Goal: Task Accomplishment & Management: Complete application form

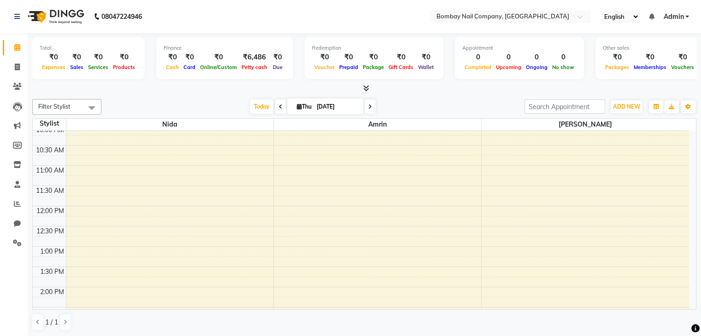
scroll to position [6, 0]
click at [638, 108] on span "ADD NEW" at bounding box center [626, 106] width 27 height 7
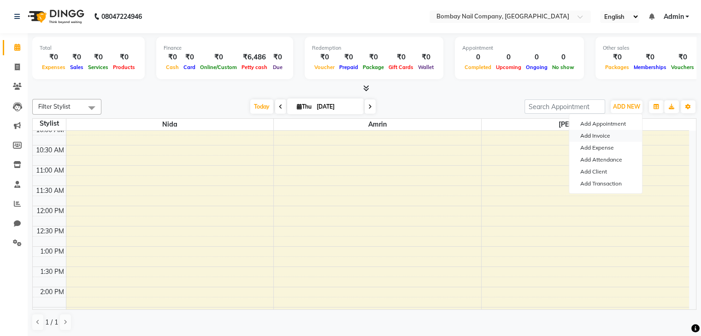
click at [604, 138] on link "Add Invoice" at bounding box center [605, 136] width 73 height 12
select select "service"
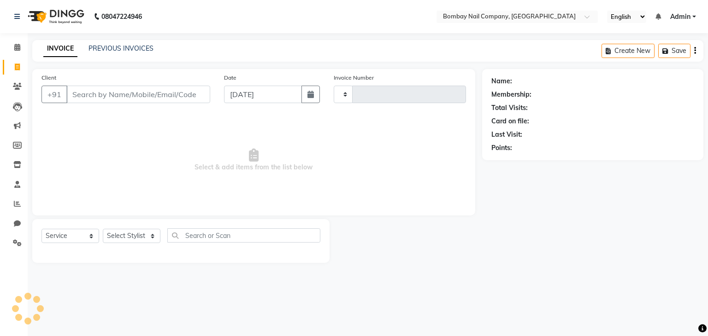
type input "0006"
select select "8785"
click at [122, 96] on input "Client" at bounding box center [138, 95] width 144 height 18
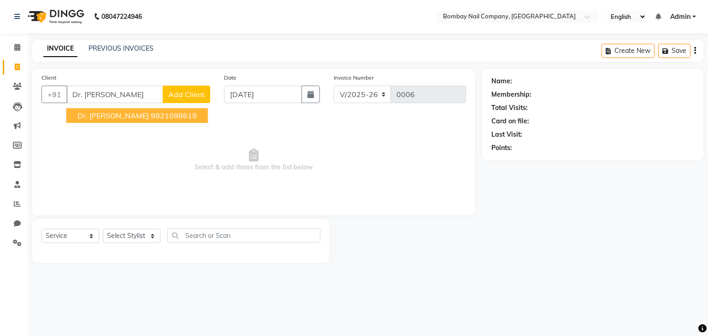
click at [85, 118] on span "Dr. [PERSON_NAME]" at bounding box center [112, 115] width 71 height 9
type input "9821098619"
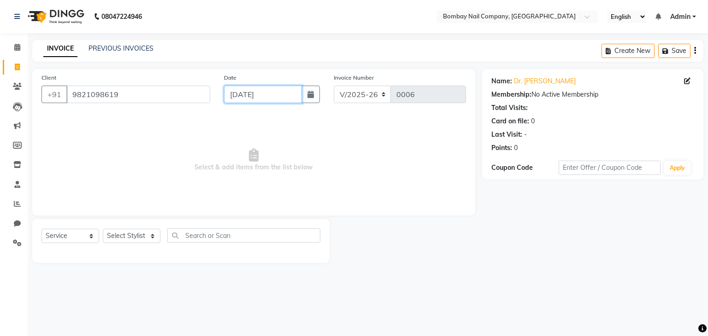
click at [247, 91] on input "[DATE]" at bounding box center [263, 95] width 78 height 18
select select "9"
select select "2025"
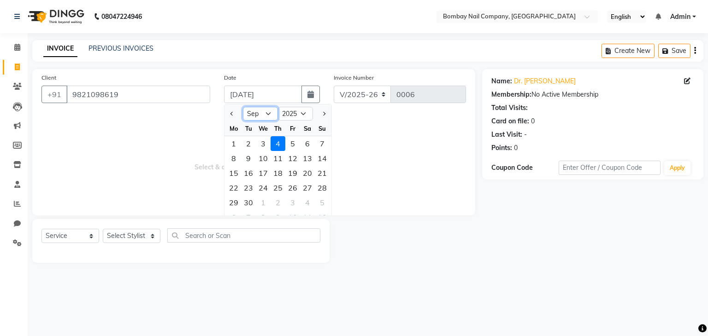
click at [270, 115] on select "Jan Feb Mar Apr May Jun [DATE] Aug Sep Oct Nov Dec" at bounding box center [260, 114] width 35 height 14
select select "8"
click at [243, 107] on select "Jan Feb Mar Apr May Jun [DATE] Aug Sep Oct Nov Dec" at bounding box center [260, 114] width 35 height 14
click at [305, 96] on button "button" at bounding box center [310, 95] width 18 height 18
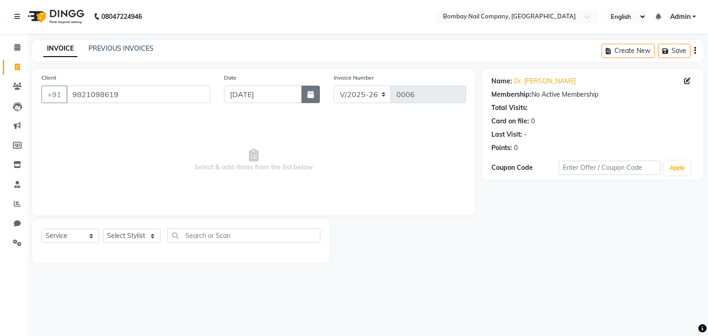
click at [313, 95] on icon "button" at bounding box center [310, 94] width 6 height 7
select select "9"
select select "2025"
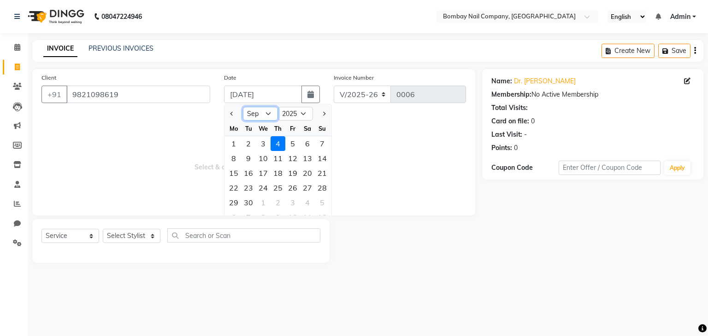
click at [270, 114] on select "Jan Feb Mar Apr May Jun [DATE] Aug Sep Oct Nov Dec" at bounding box center [260, 114] width 35 height 14
select select "8"
click at [243, 107] on select "Jan Feb Mar Apr May Jun [DATE] Aug Sep Oct Nov Dec" at bounding box center [260, 114] width 35 height 14
click at [278, 199] on div "28" at bounding box center [277, 202] width 15 height 15
type input "[DATE]"
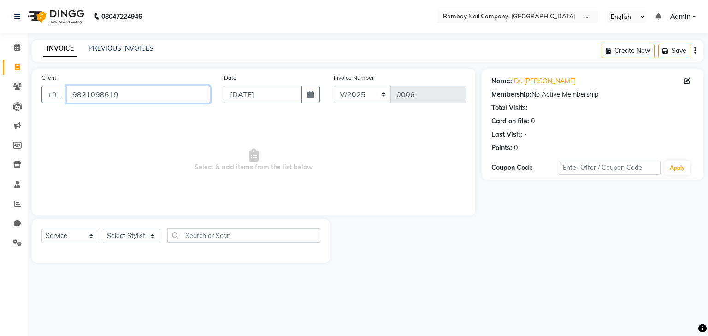
click at [188, 96] on input "9821098619" at bounding box center [138, 95] width 144 height 18
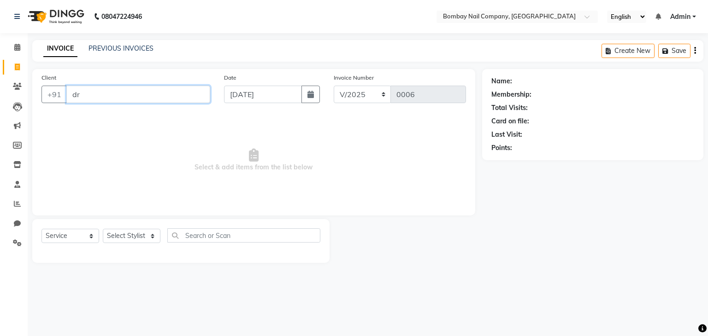
type input "d"
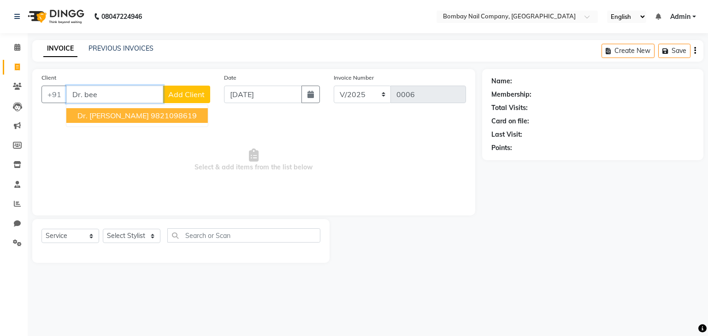
click at [151, 118] on ngb-highlight "9821098619" at bounding box center [174, 115] width 46 height 9
type input "9821098619"
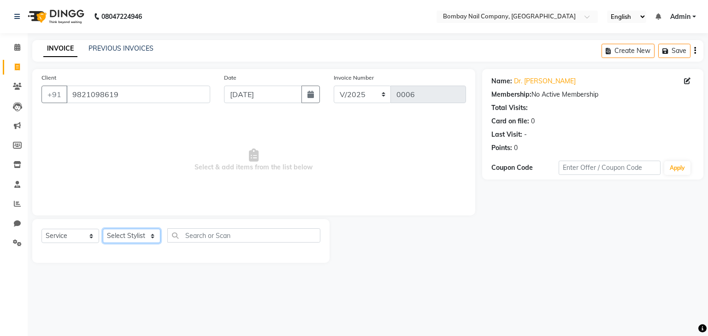
click at [133, 238] on select "Select Stylist [PERSON_NAME] [PERSON_NAME]" at bounding box center [132, 236] width 58 height 14
select select "90273"
click at [103, 229] on select "Select Stylist [PERSON_NAME] [PERSON_NAME]" at bounding box center [132, 236] width 58 height 14
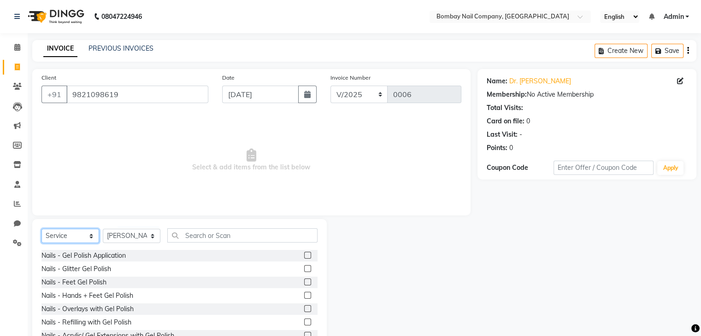
click at [85, 239] on select "Select Service Product Membership Package Voucher Prepaid Gift Card" at bounding box center [70, 236] width 58 height 14
click at [41, 229] on select "Select Service Product Membership Package Voucher Prepaid Gift Card" at bounding box center [70, 236] width 58 height 14
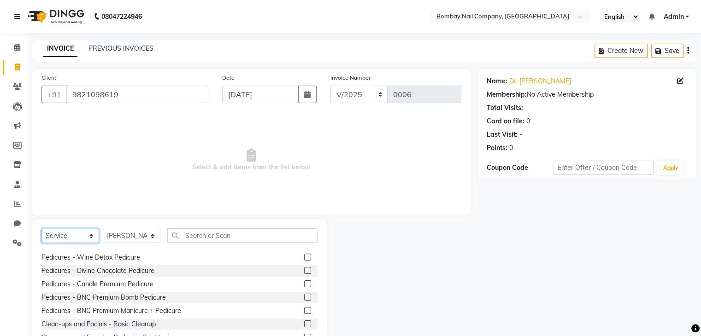
scroll to position [255, 0]
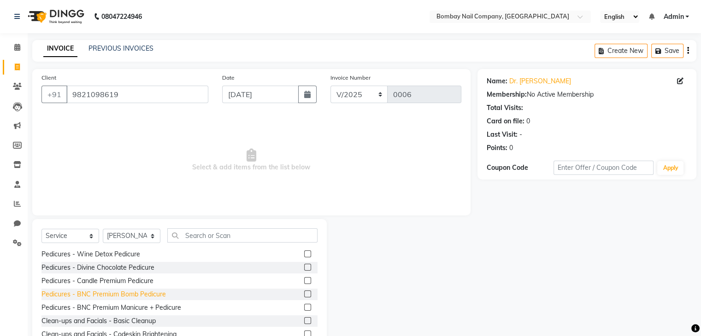
click at [156, 295] on div "Pedicures - BNC Premium Bomb Pedicure" at bounding box center [103, 295] width 124 height 10
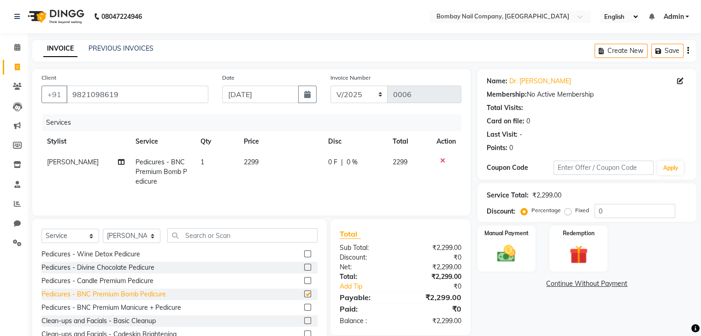
checkbox input "false"
click at [249, 168] on td "2299" at bounding box center [280, 172] width 84 height 40
select select "90273"
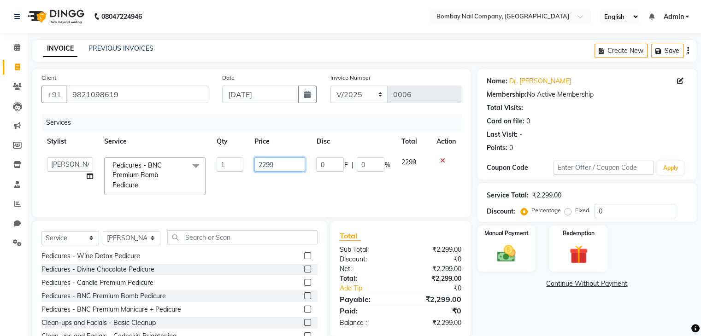
click at [269, 164] on input "2299" at bounding box center [279, 165] width 51 height 14
click at [279, 162] on input "2299" at bounding box center [279, 165] width 51 height 14
click at [410, 161] on td "2299" at bounding box center [412, 176] width 35 height 49
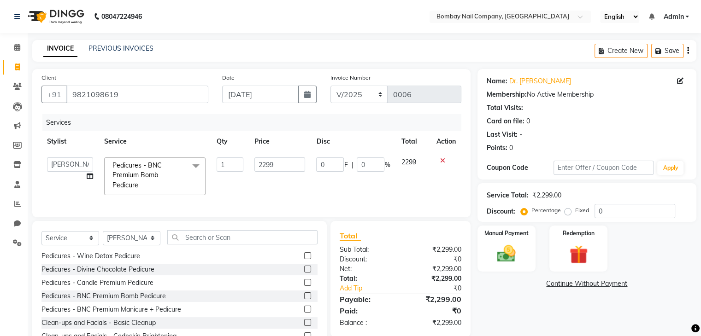
select select "90273"
click at [410, 161] on span "2299" at bounding box center [408, 162] width 15 height 8
click at [327, 163] on input "0" at bounding box center [330, 165] width 28 height 14
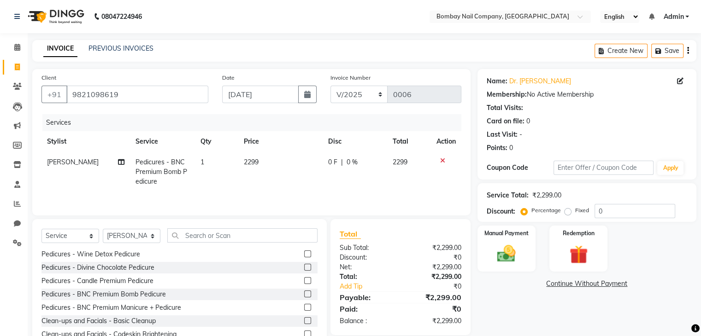
click at [369, 164] on div "0 F | 0 %" at bounding box center [354, 163] width 53 height 10
select select "90273"
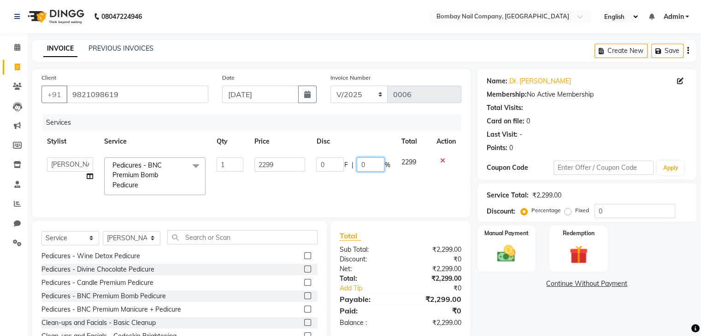
click at [365, 166] on input "0" at bounding box center [371, 165] width 28 height 14
type input "60"
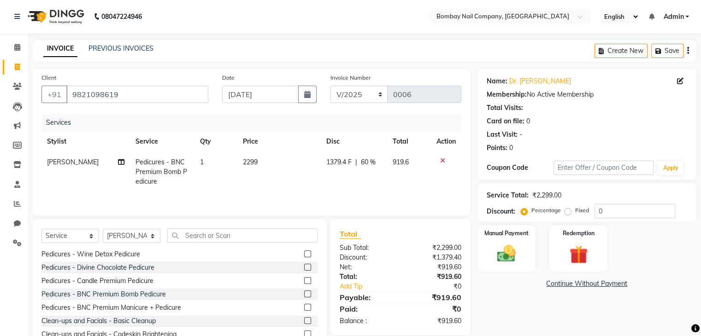
click at [367, 135] on th "Disc" at bounding box center [354, 141] width 66 height 21
click at [367, 163] on span "60 %" at bounding box center [368, 163] width 15 height 10
select select "90273"
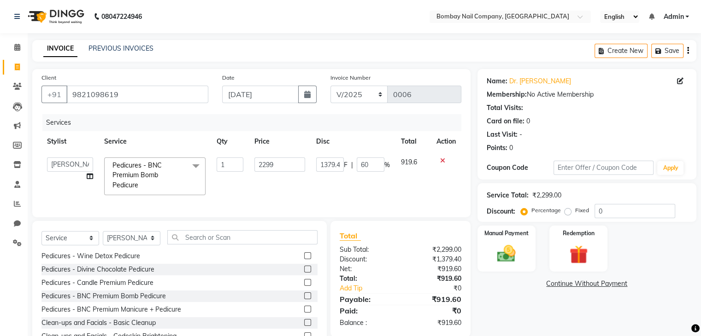
click at [367, 163] on input "60" at bounding box center [371, 165] width 28 height 14
type input "70"
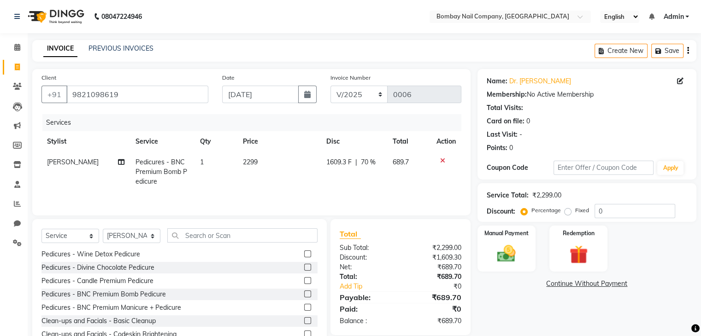
click at [361, 130] on div "Services" at bounding box center [255, 122] width 426 height 17
click at [368, 163] on span "70 %" at bounding box center [368, 163] width 15 height 10
select select "90273"
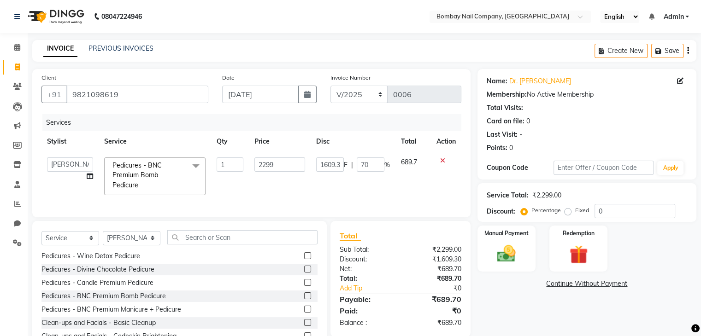
click at [368, 163] on input "70" at bounding box center [371, 165] width 28 height 14
type input "7"
type input "50"
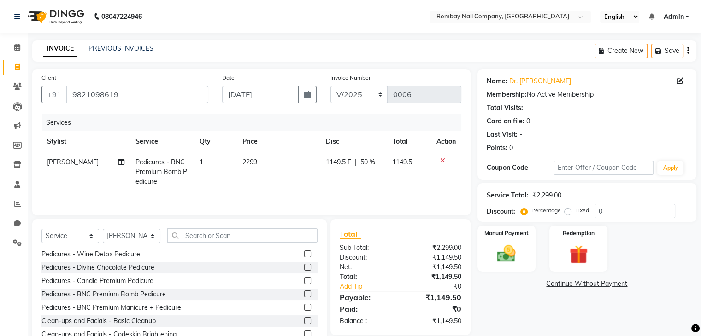
click at [370, 135] on th "Disc" at bounding box center [353, 141] width 66 height 21
click at [366, 162] on span "50 %" at bounding box center [367, 163] width 15 height 10
select select "90273"
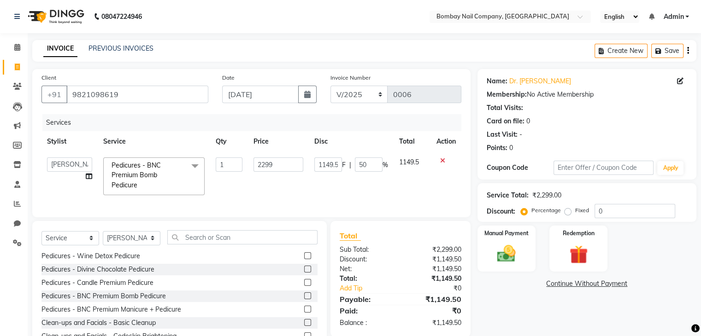
click at [366, 162] on input "50" at bounding box center [369, 165] width 28 height 14
type input "55"
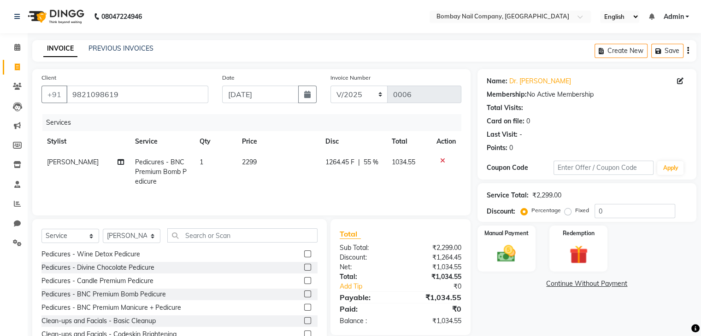
click at [363, 146] on th "Disc" at bounding box center [352, 141] width 67 height 21
click at [369, 163] on span "55 %" at bounding box center [370, 163] width 15 height 10
select select "90273"
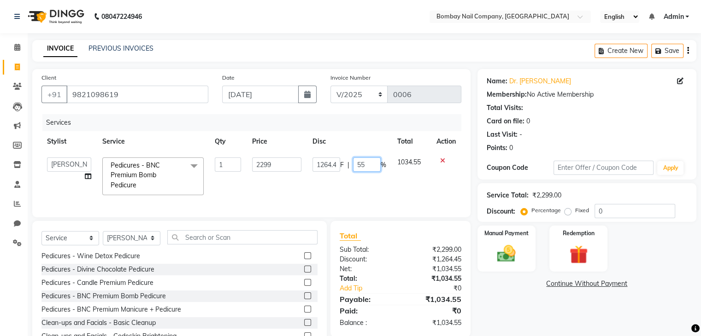
click at [369, 163] on input "55" at bounding box center [367, 165] width 28 height 14
type input "56"
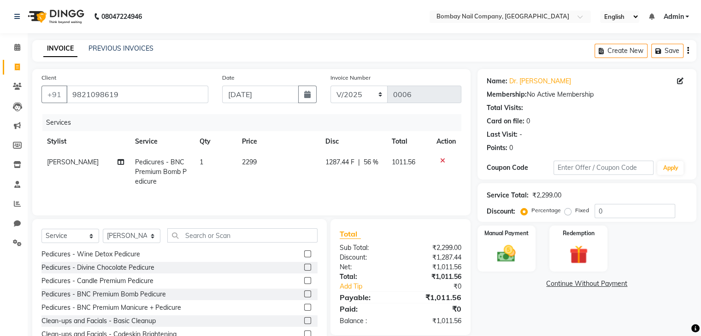
click at [363, 140] on th "Disc" at bounding box center [352, 141] width 67 height 21
click at [370, 163] on span "56 %" at bounding box center [370, 163] width 15 height 10
select select "90273"
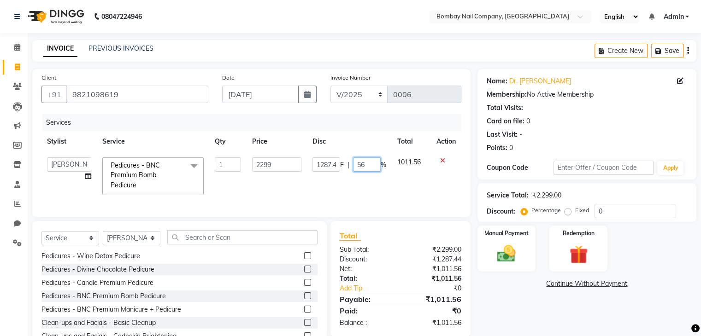
click at [370, 163] on input "56" at bounding box center [367, 165] width 28 height 14
type input "57"
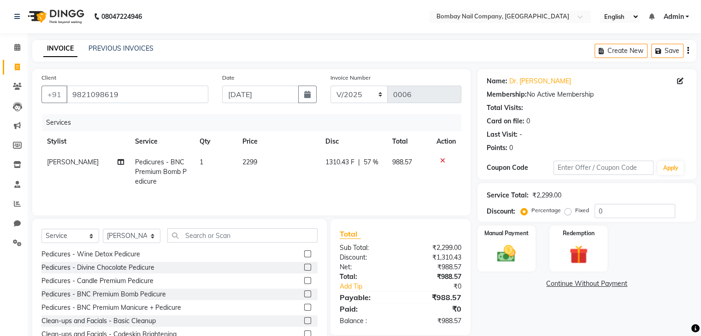
click at [364, 142] on th "Disc" at bounding box center [353, 141] width 67 height 21
click at [370, 163] on span "57 %" at bounding box center [370, 163] width 15 height 10
select select "90273"
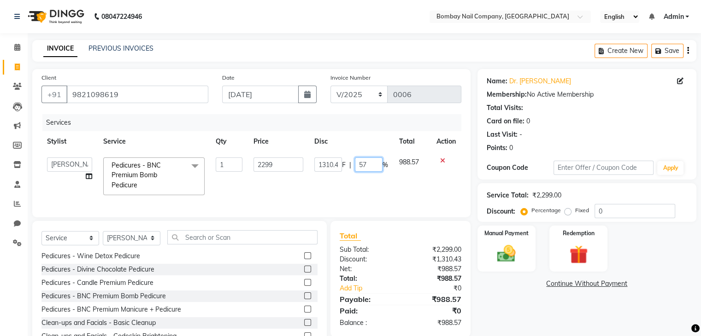
click at [370, 163] on input "57" at bounding box center [369, 165] width 28 height 14
type input "56"
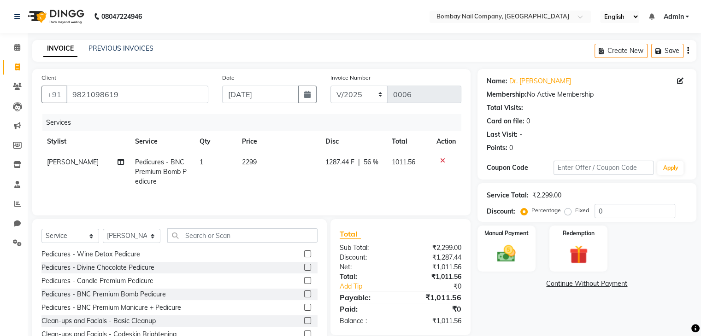
click at [362, 131] on div "Services" at bounding box center [255, 122] width 426 height 17
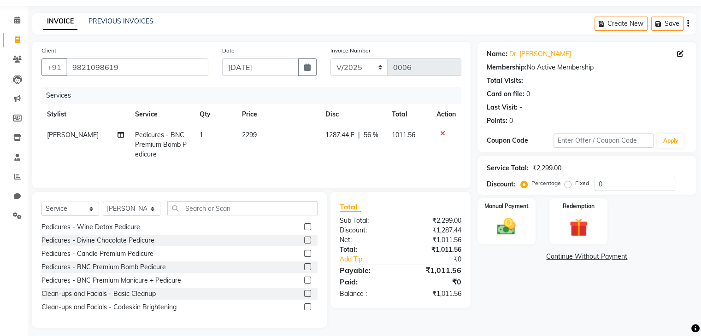
scroll to position [33, 0]
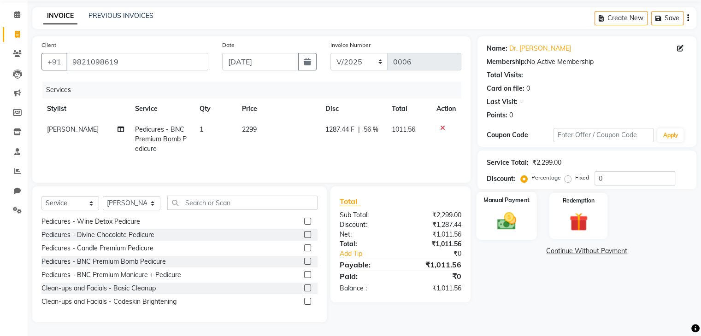
click at [505, 217] on img at bounding box center [506, 222] width 31 height 22
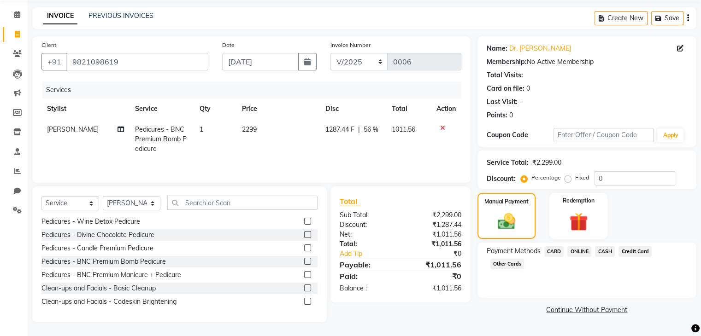
click at [604, 252] on span "CASH" at bounding box center [605, 251] width 20 height 11
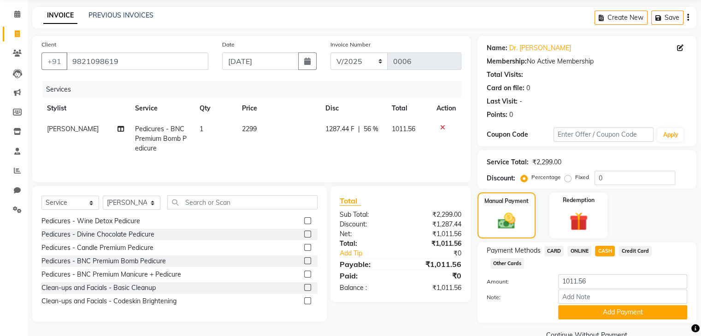
scroll to position [54, 0]
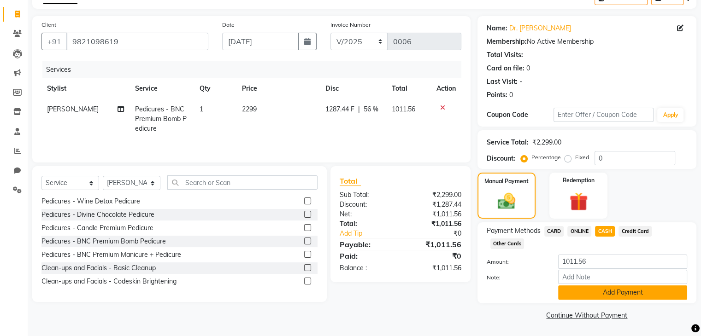
click at [573, 288] on button "Add Payment" at bounding box center [622, 293] width 129 height 14
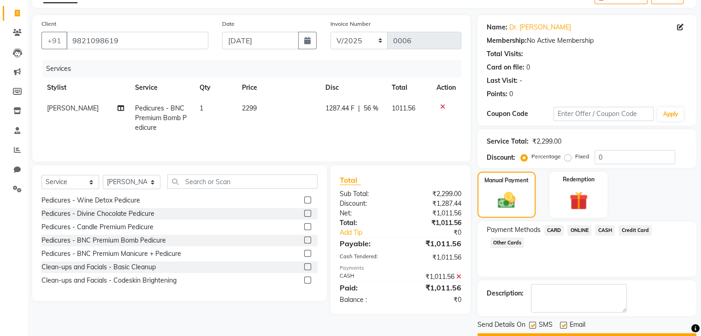
scroll to position [79, 0]
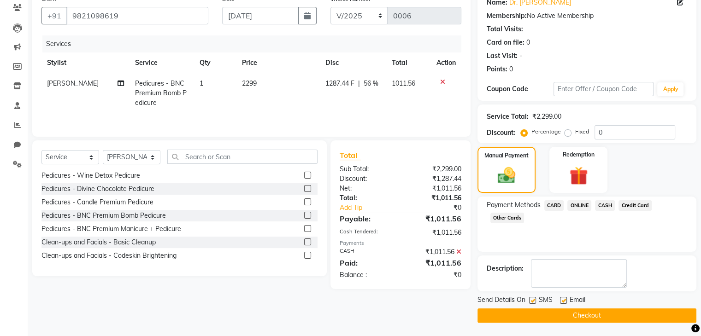
click at [569, 314] on button "Checkout" at bounding box center [586, 316] width 219 height 14
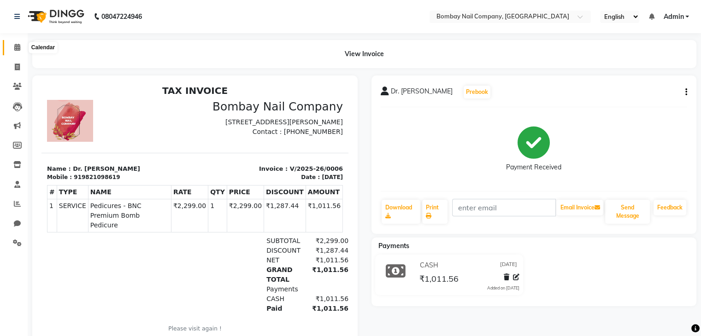
click at [15, 47] on icon at bounding box center [17, 47] width 6 height 7
